Goal: Communication & Community: Answer question/provide support

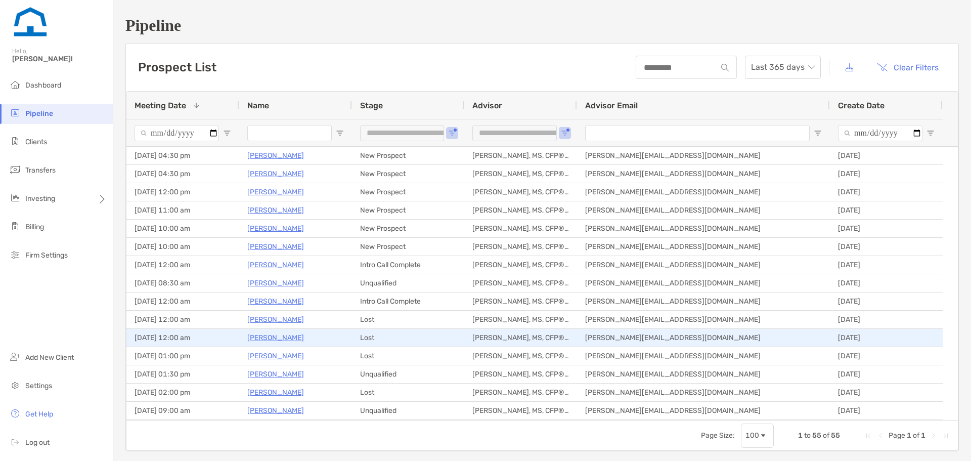
click at [280, 334] on p "Kathleen Childress" at bounding box center [275, 337] width 57 height 13
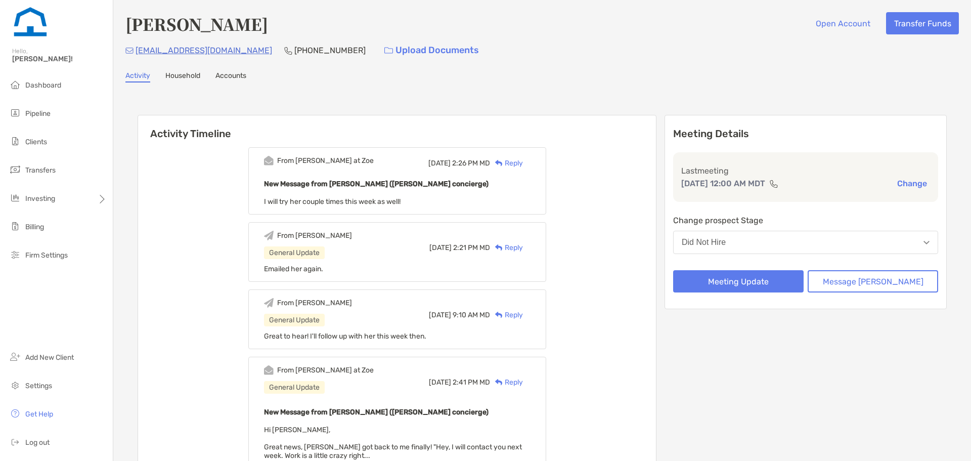
click at [522, 163] on div "Reply" at bounding box center [506, 163] width 33 height 11
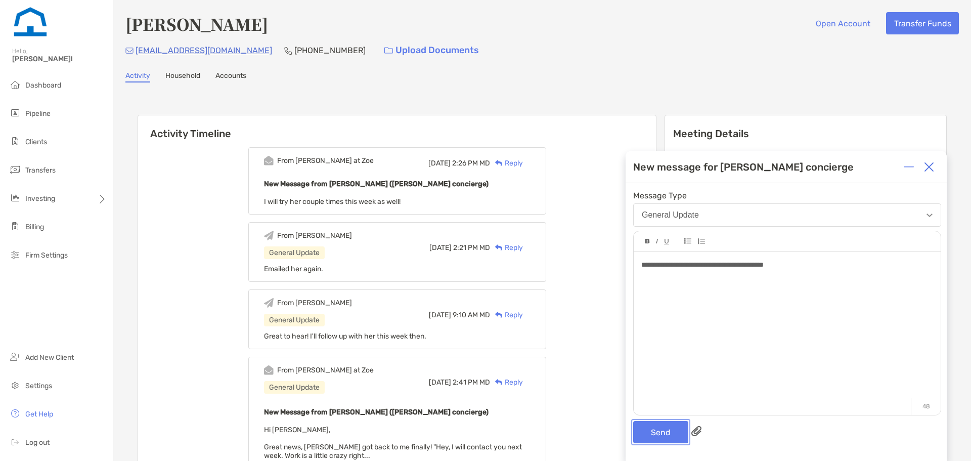
click at [677, 432] on button "Send" at bounding box center [660, 432] width 55 height 22
